Goal: Find specific page/section: Find specific page/section

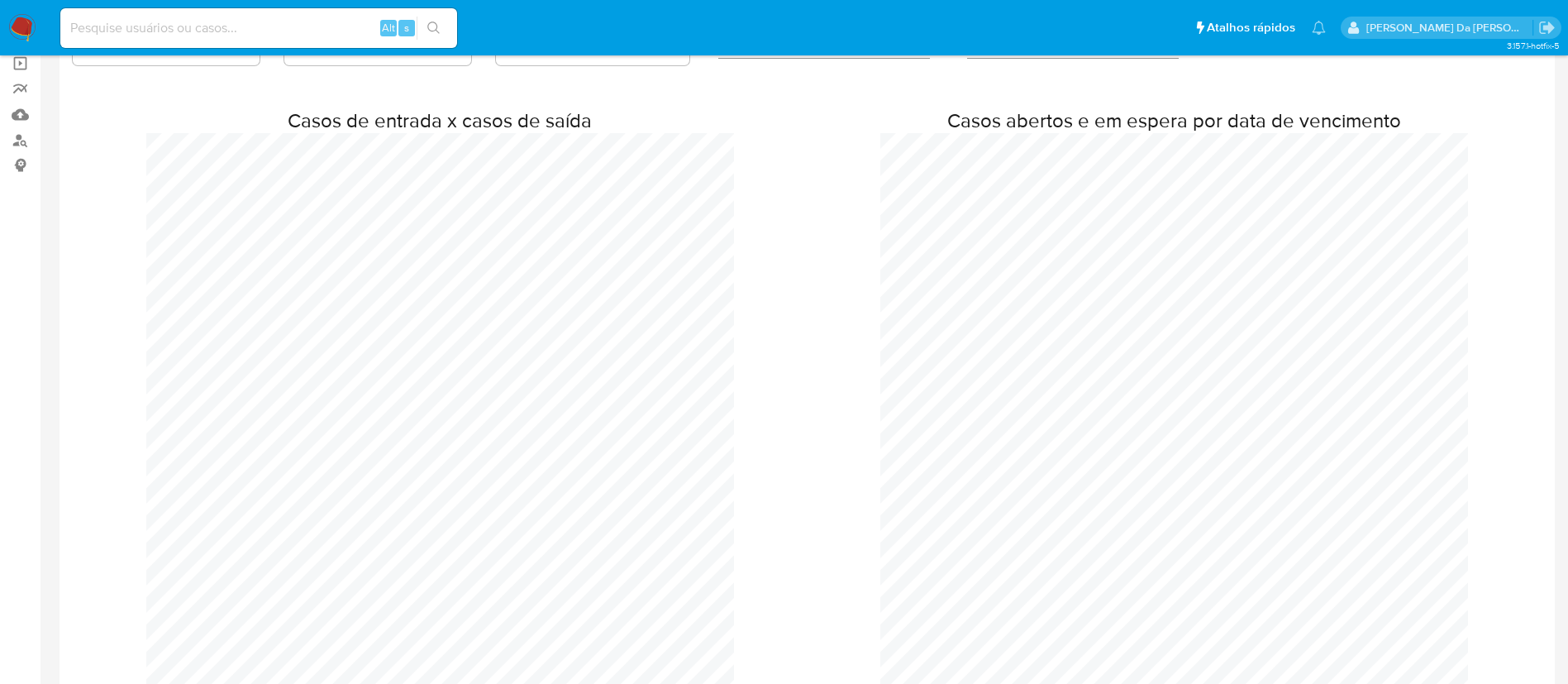
click at [9, 22] on img at bounding box center [22, 28] width 28 height 28
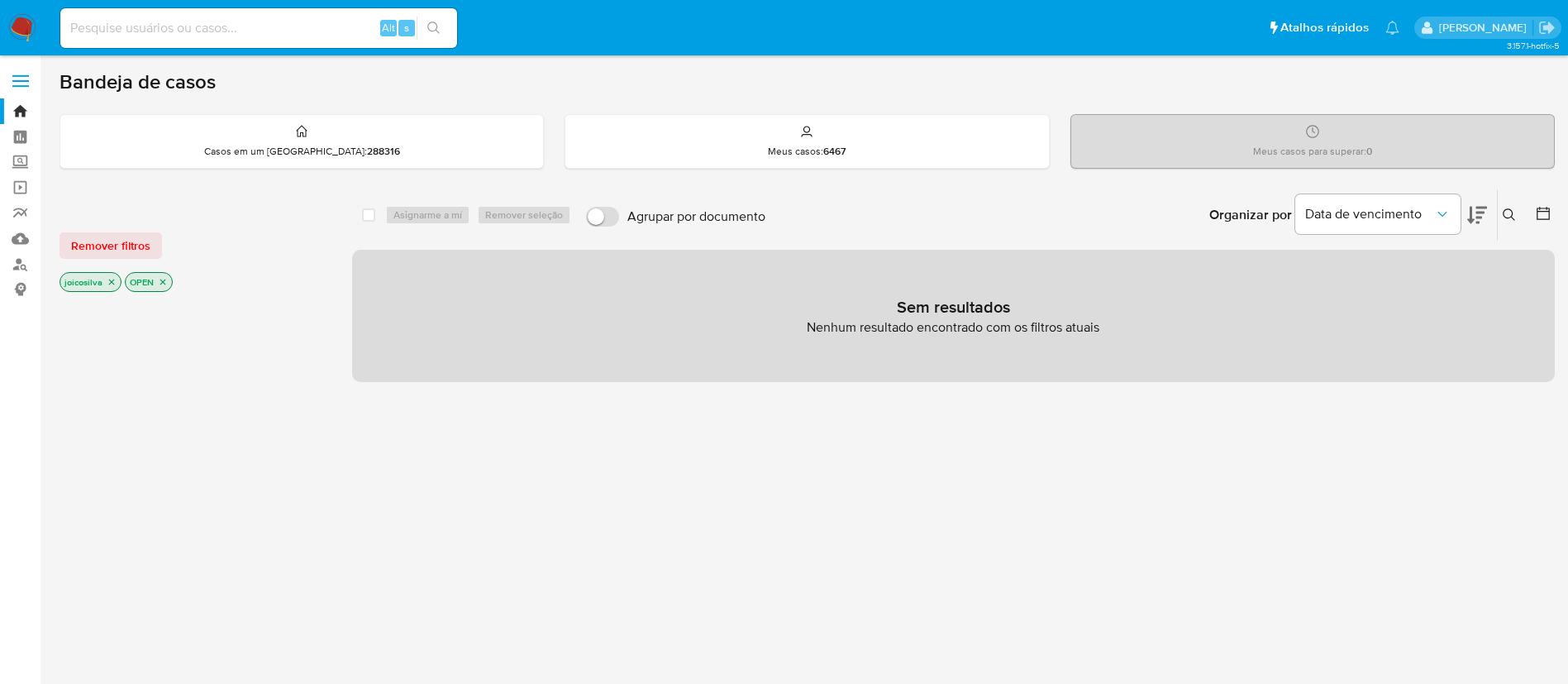
click at [111, 283] on icon "close-filter" at bounding box center [111, 282] width 10 height 10
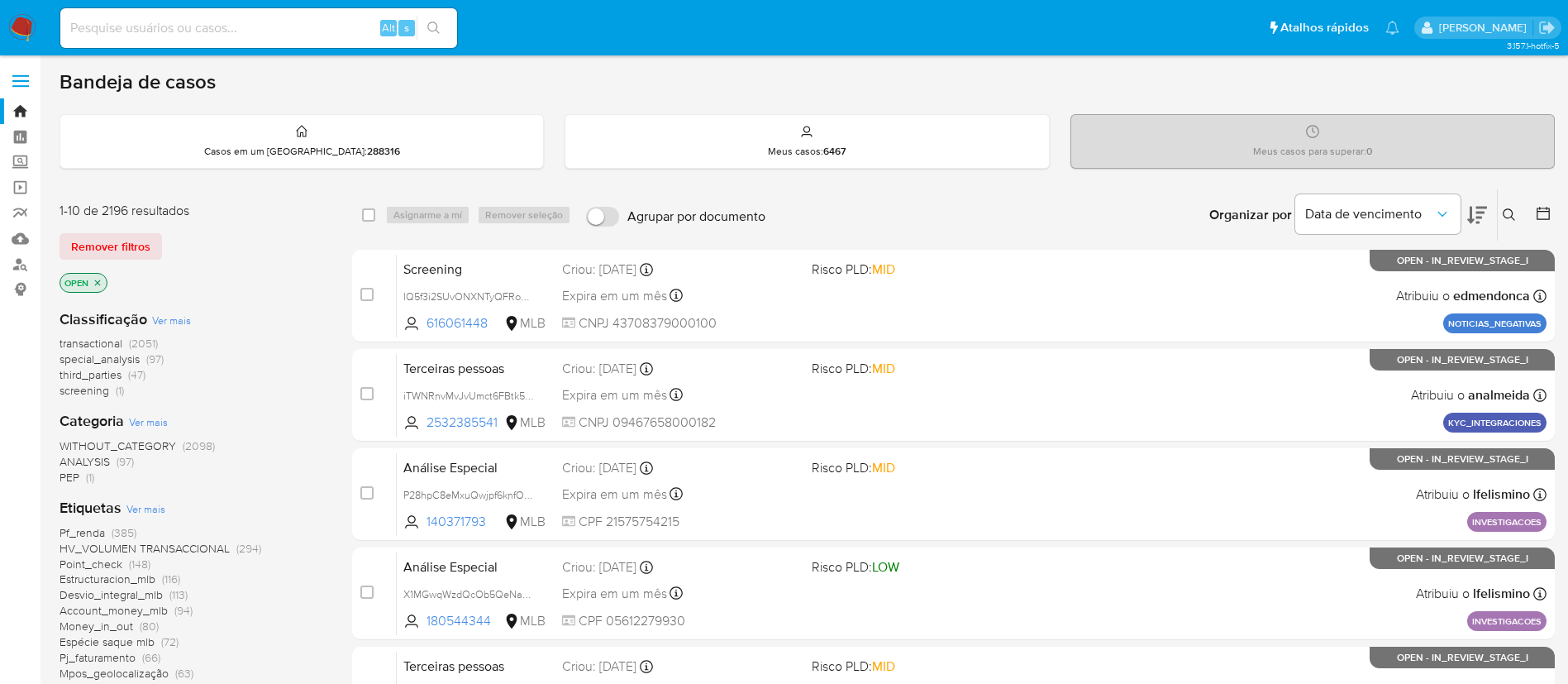
click at [101, 284] on icon "close-filter" at bounding box center [98, 283] width 10 height 10
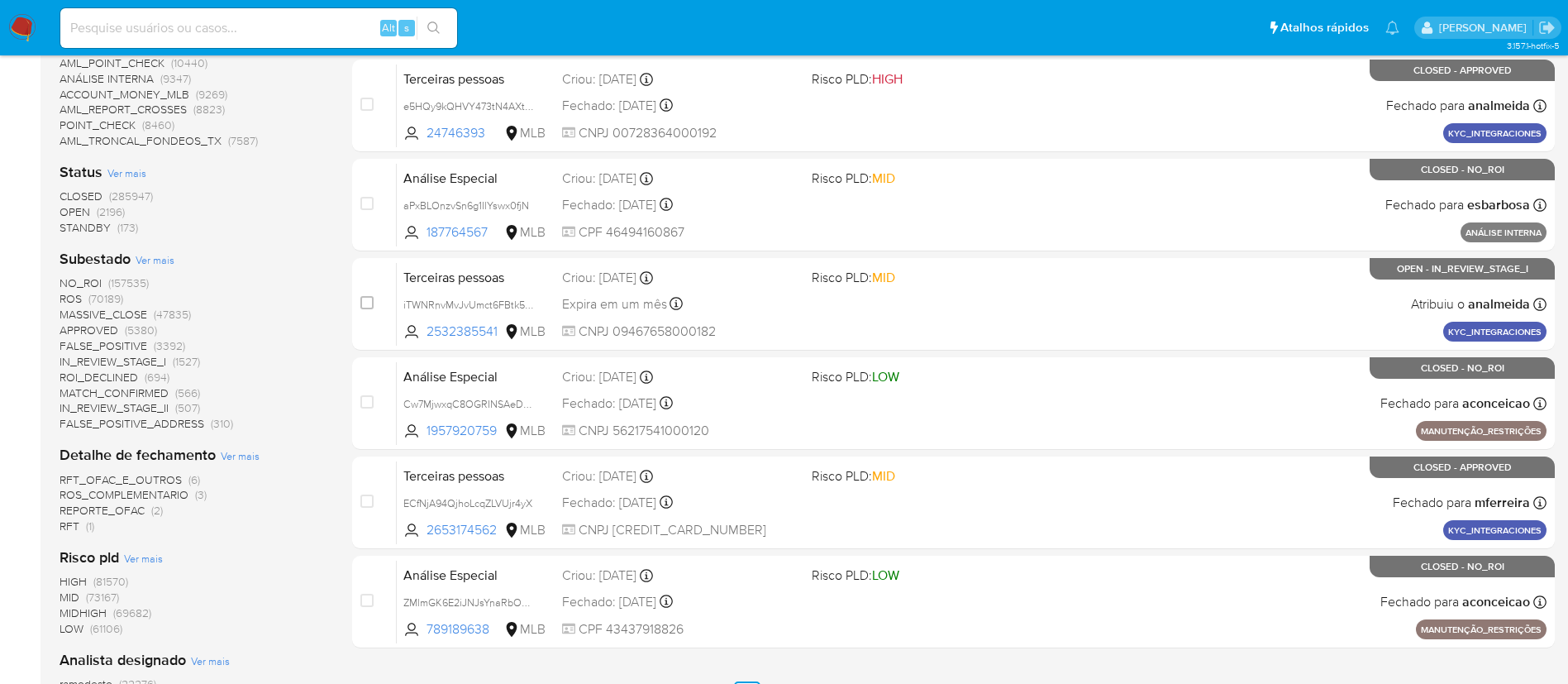
scroll to position [621, 0]
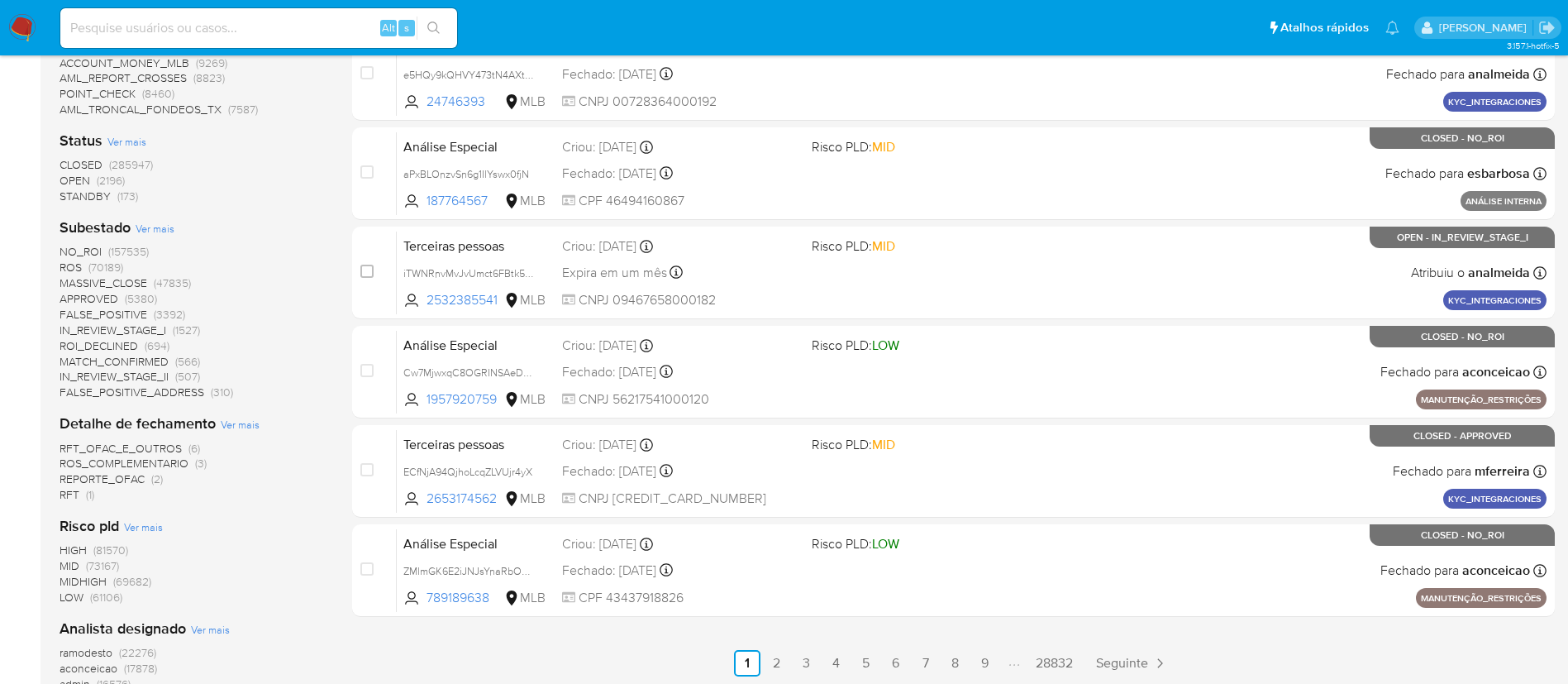
click at [101, 181] on span "(2196)" at bounding box center [111, 181] width 28 height 17
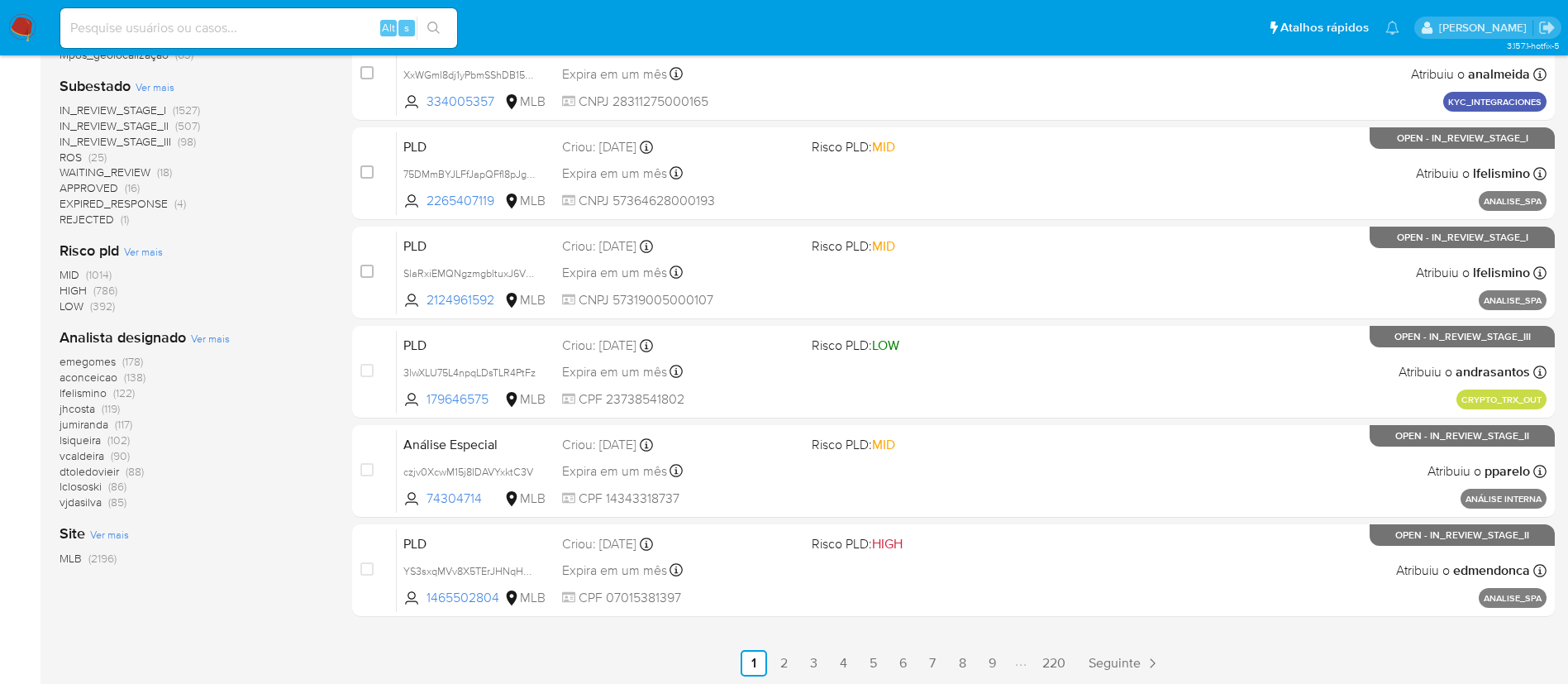
scroll to position [497, 0]
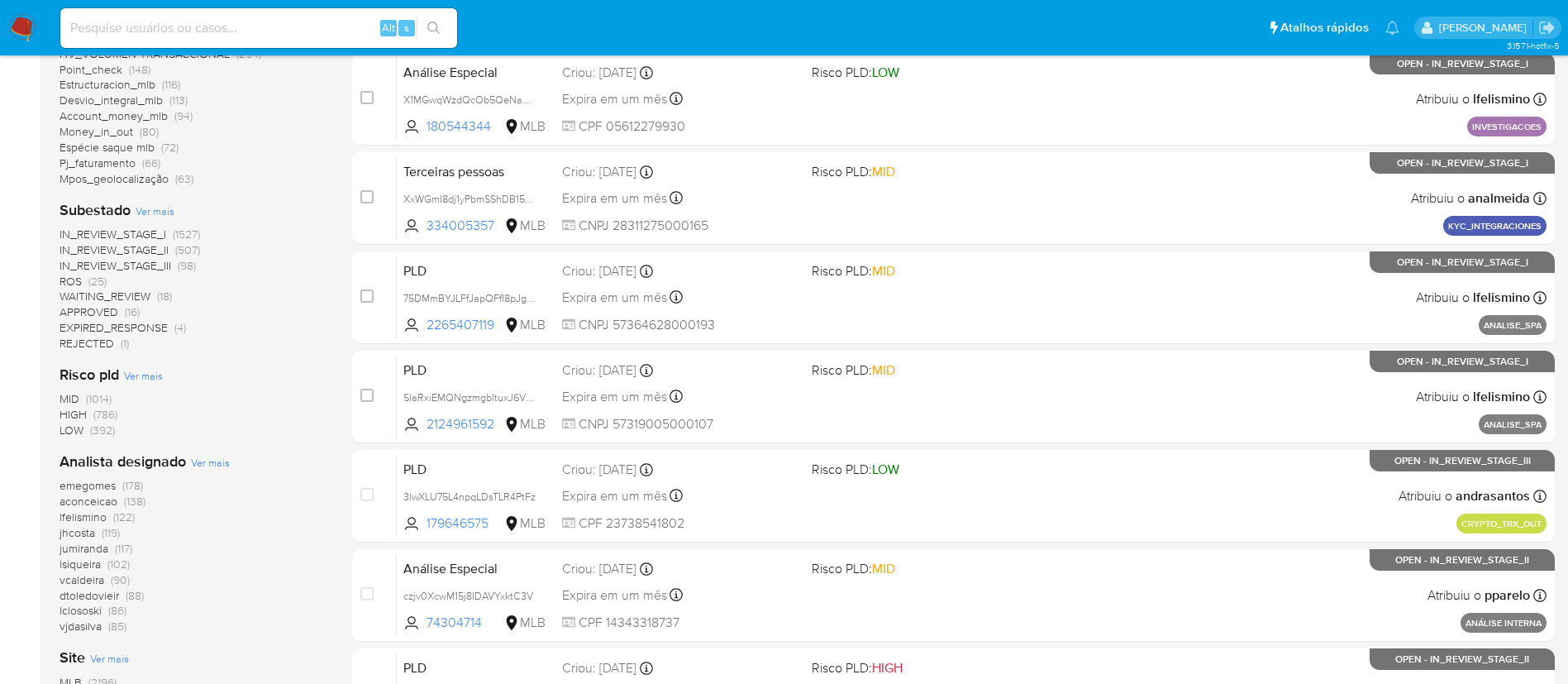
click at [96, 285] on span "(25)" at bounding box center [98, 281] width 19 height 17
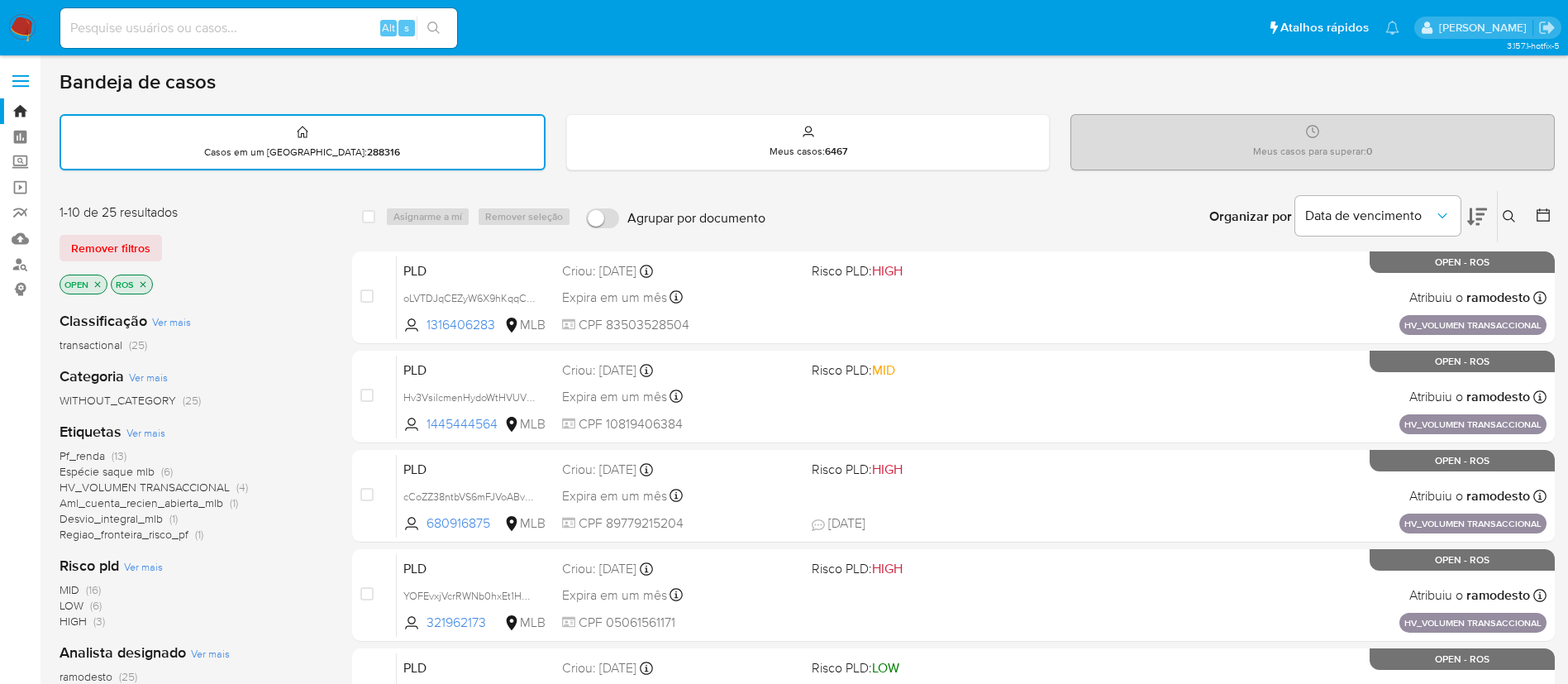
click at [149, 284] on p "ROS" at bounding box center [132, 285] width 41 height 19
click at [96, 286] on icon "close-filter" at bounding box center [98, 284] width 6 height 6
click at [89, 289] on icon "close-filter" at bounding box center [92, 285] width 10 height 10
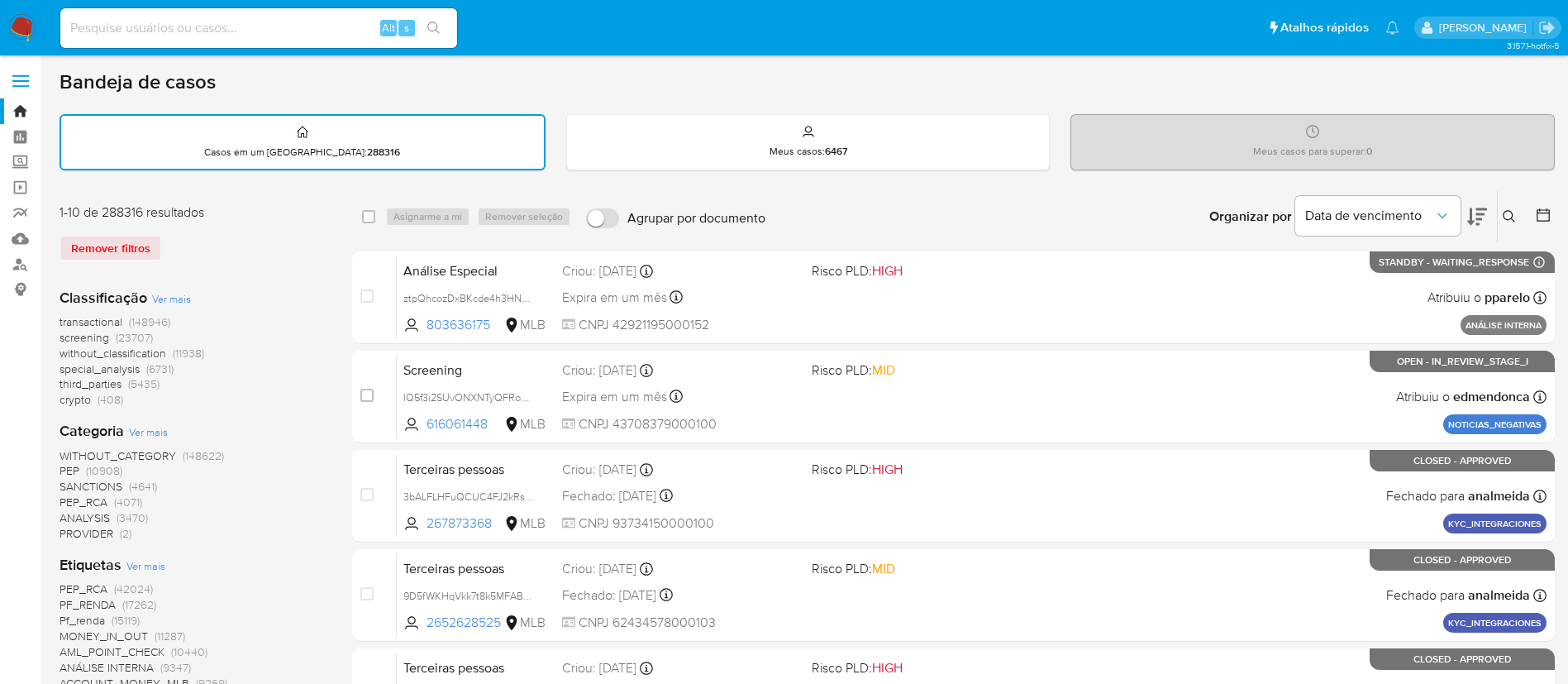
click at [22, 31] on img at bounding box center [22, 28] width 28 height 28
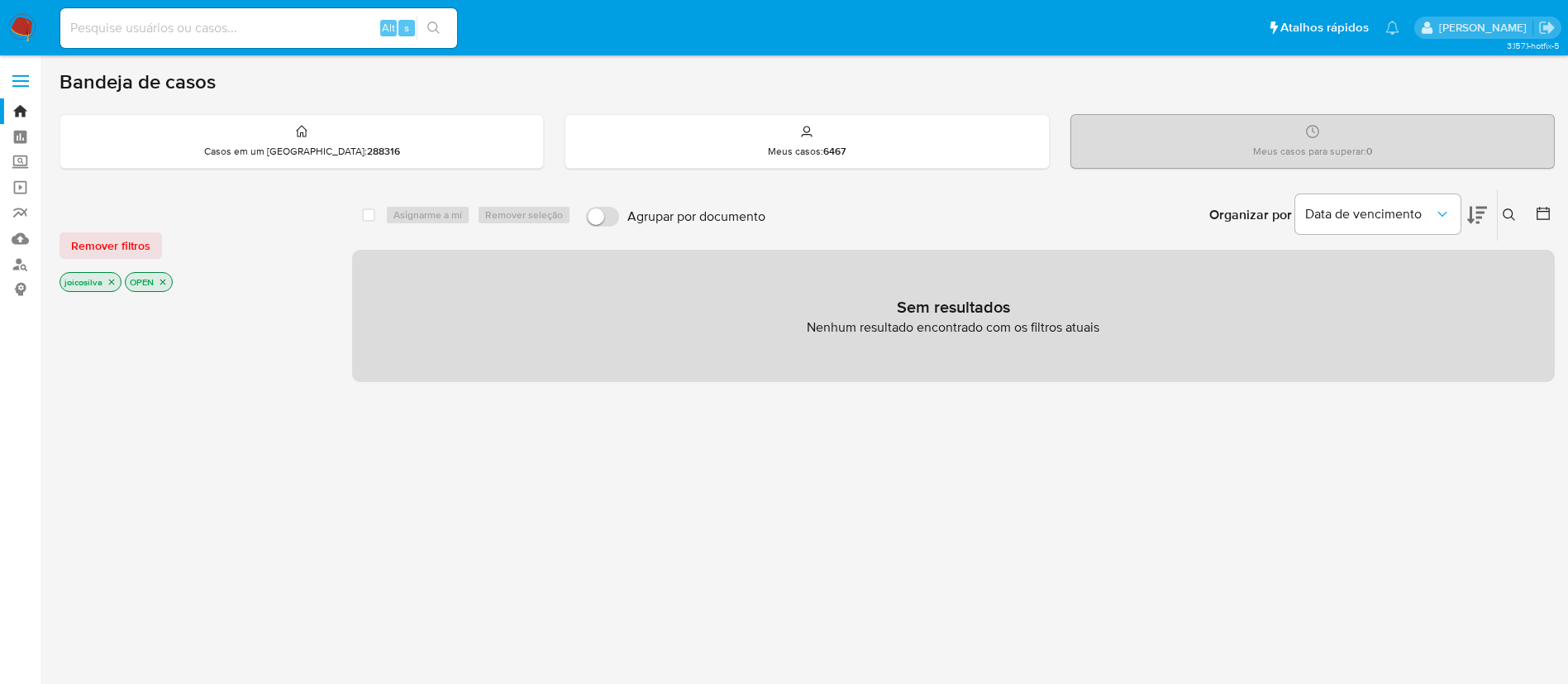
click at [111, 285] on icon "close-filter" at bounding box center [111, 282] width 10 height 10
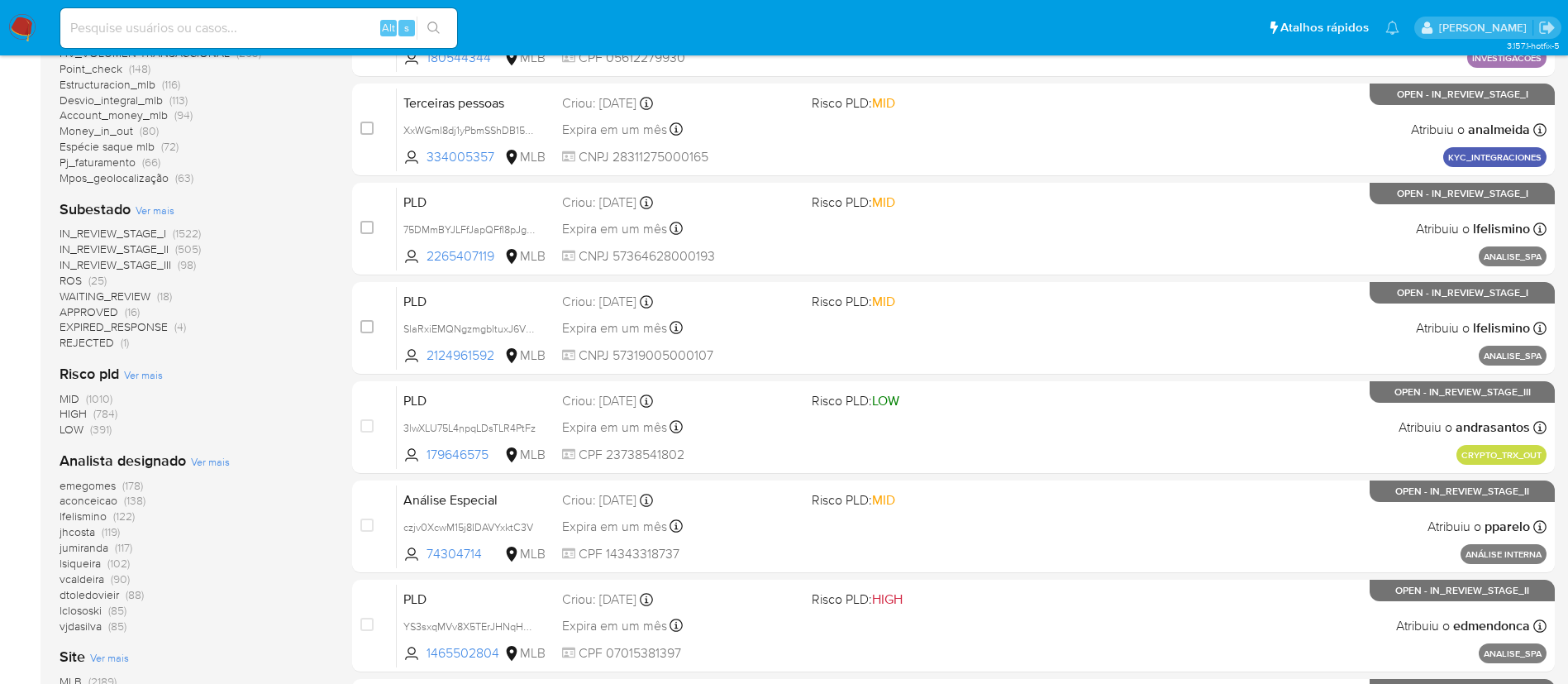
scroll to position [497, 0]
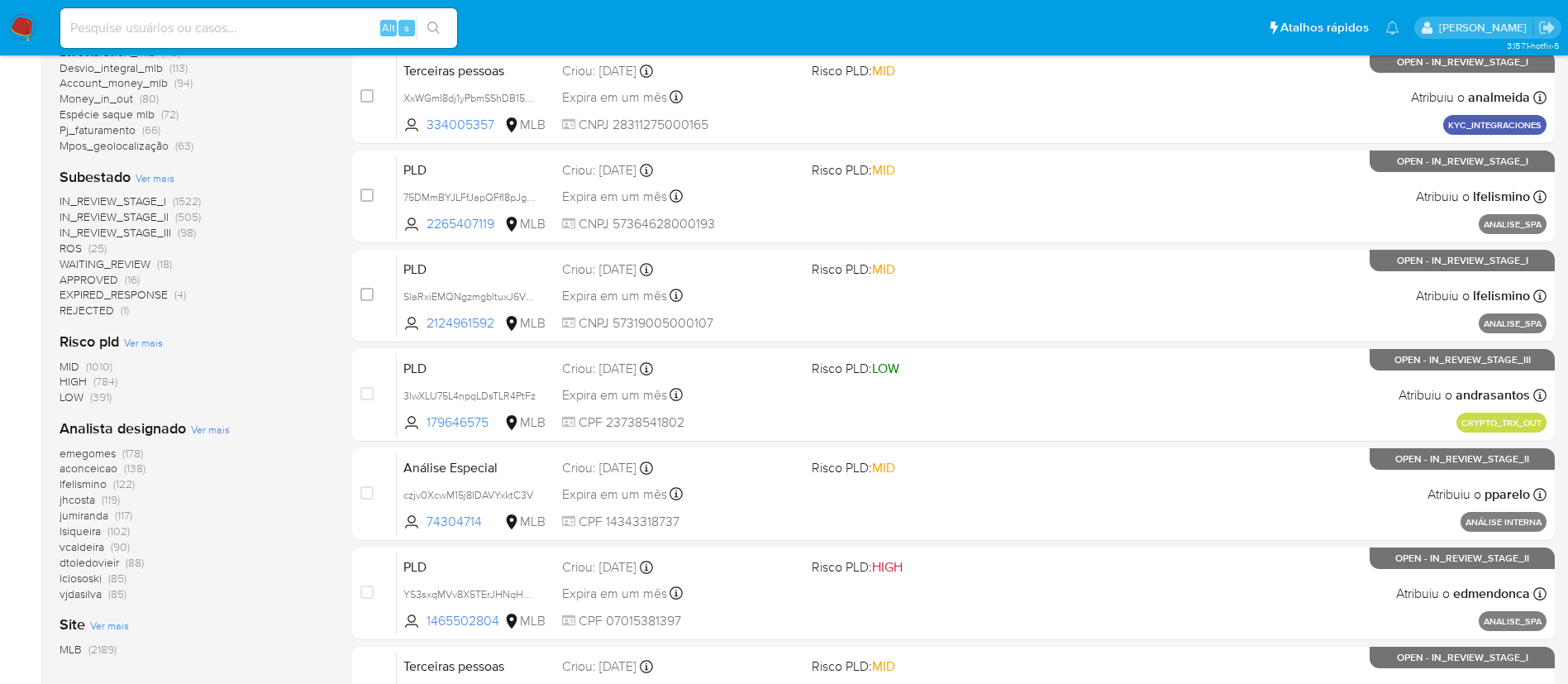
click at [87, 250] on span "ROS (25)" at bounding box center [84, 248] width 47 height 16
